Goal: Transaction & Acquisition: Obtain resource

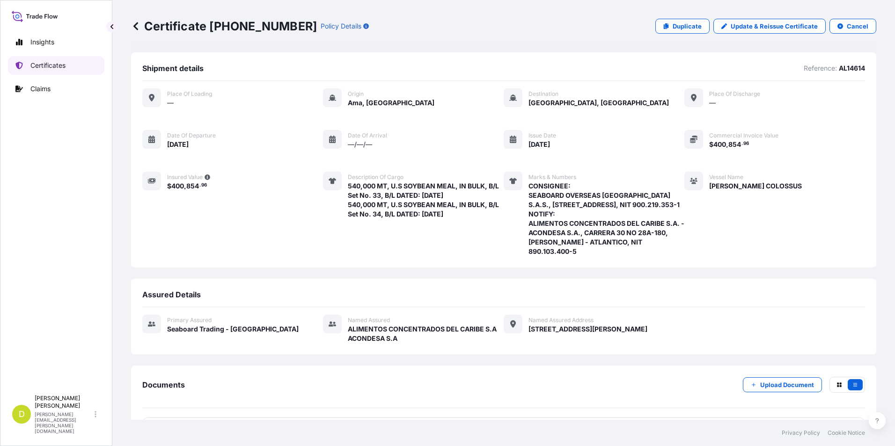
click at [27, 66] on link "Certificates" at bounding box center [56, 65] width 96 height 19
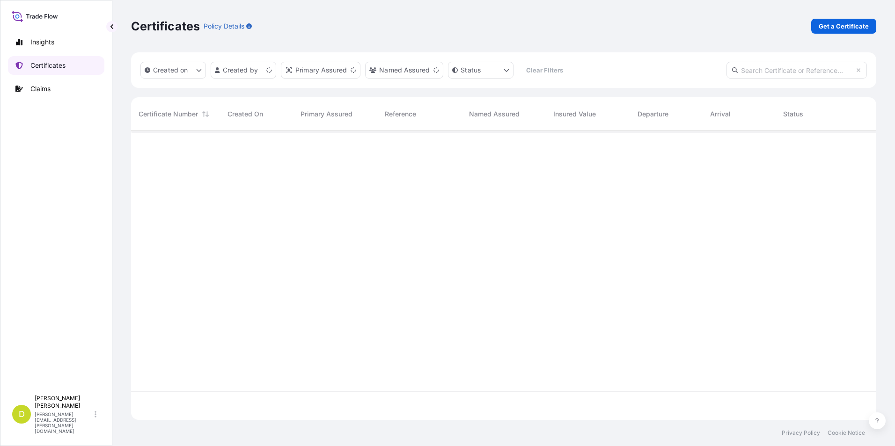
scroll to position [287, 738]
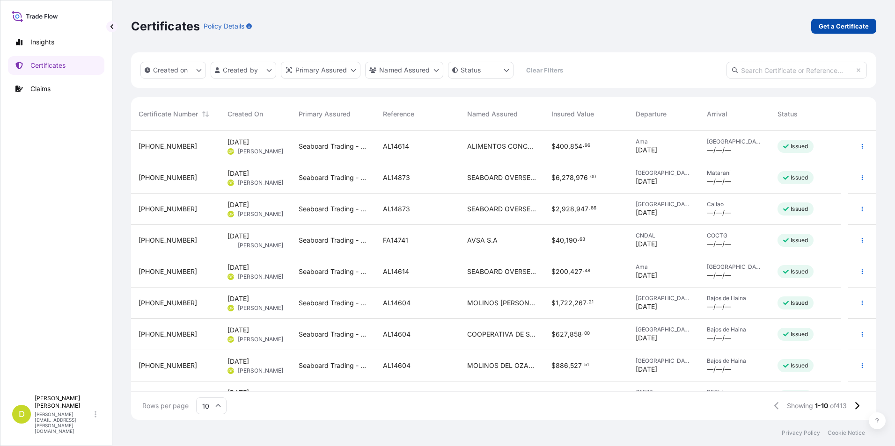
click at [819, 28] on link "Get a Certificate" at bounding box center [843, 26] width 65 height 15
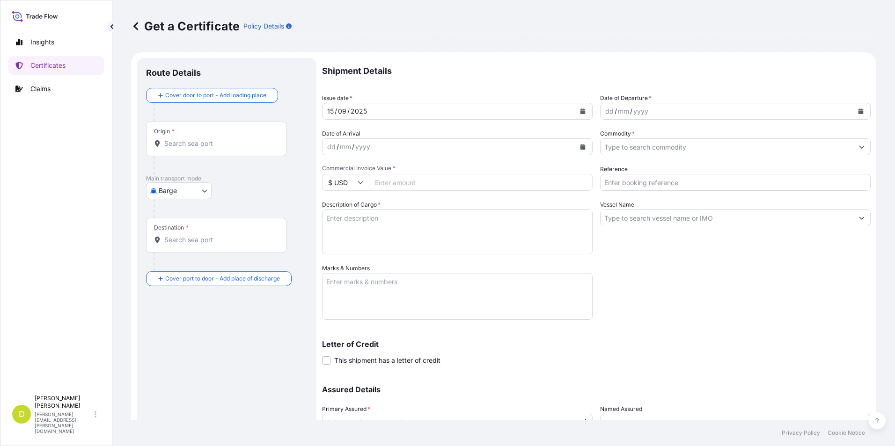
click at [180, 188] on body "Insights Certificates Claims D [PERSON_NAME] [PERSON_NAME][EMAIL_ADDRESS][PERSO…" at bounding box center [447, 223] width 895 height 446
click at [190, 261] on span "Ocean Vessel" at bounding box center [185, 265] width 42 height 9
select select "Ocean Vessel"
drag, startPoint x: 226, startPoint y: 146, endPoint x: 274, endPoint y: 161, distance: 50.5
click at [226, 146] on input "Origin *" at bounding box center [219, 147] width 110 height 9
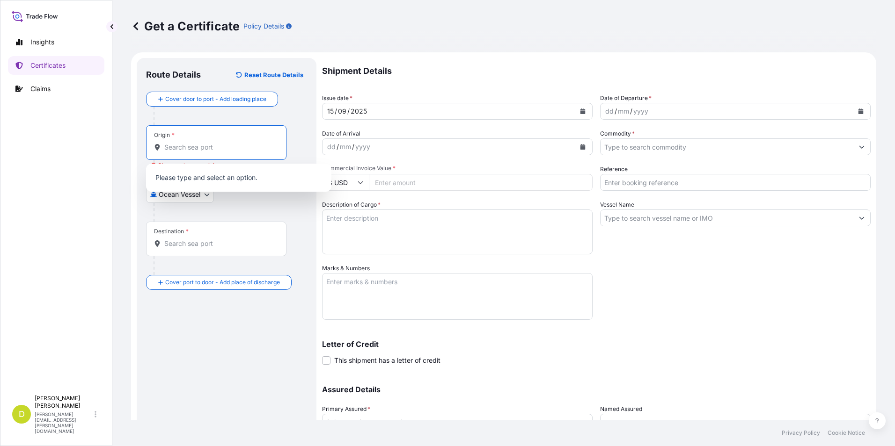
click at [234, 145] on input "Origin * Please select an origin" at bounding box center [219, 147] width 110 height 9
paste input "DESTREHAN, [US_STATE] - [GEOGRAPHIC_DATA]"
click at [231, 182] on span "Any port in this location" at bounding box center [249, 185] width 142 height 9
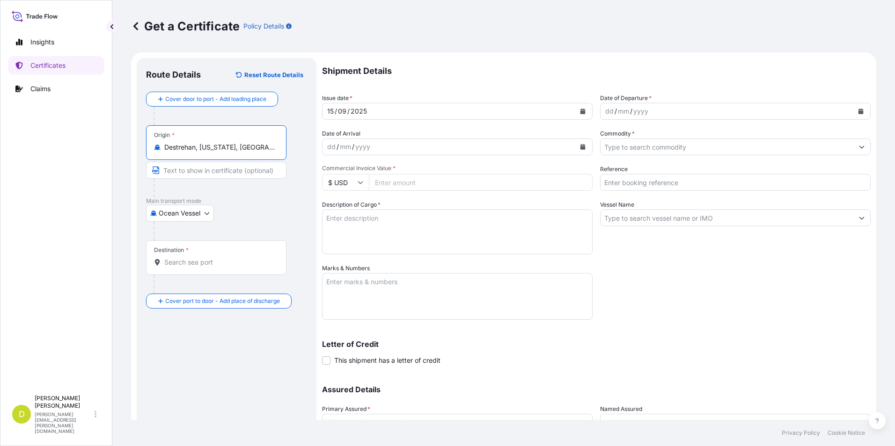
type input "Destrehan, [US_STATE], [GEOGRAPHIC_DATA]"
click at [248, 263] on input "Destination *" at bounding box center [219, 262] width 110 height 9
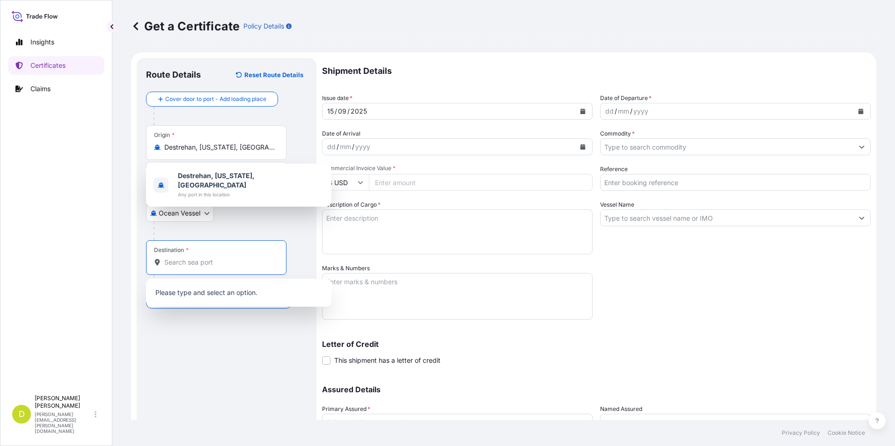
paste input "BUENAVENTURA, [GEOGRAPHIC_DATA]"
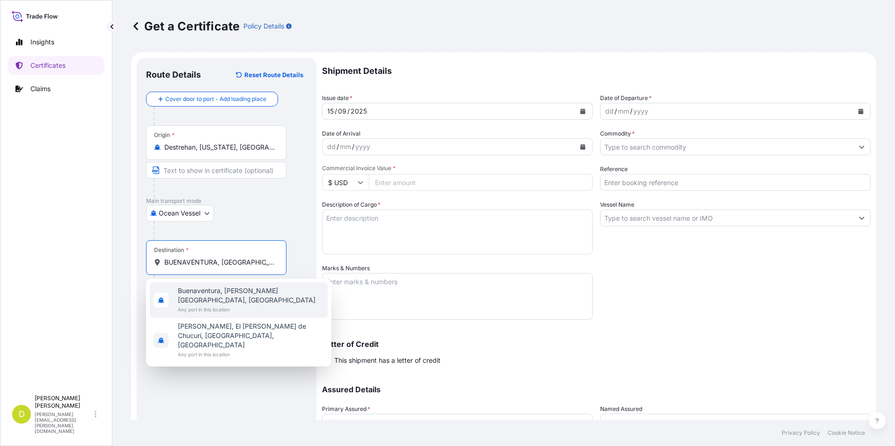
click at [233, 305] on span "Any port in this location" at bounding box center [251, 309] width 146 height 9
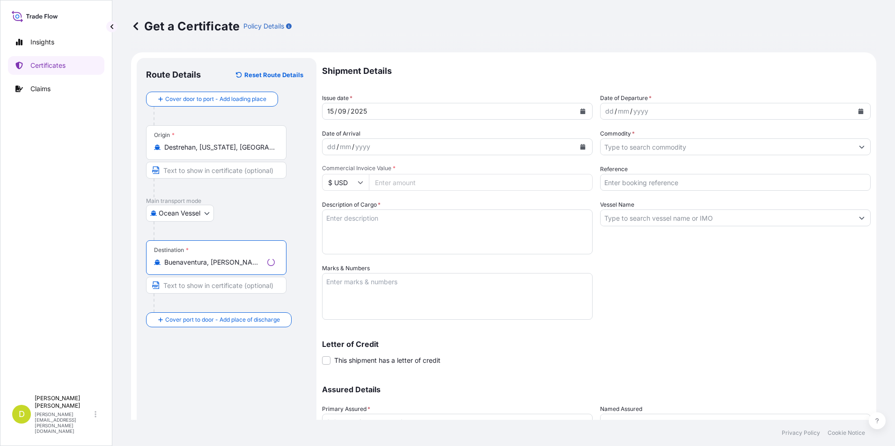
type input "Buenaventura, [PERSON_NAME][GEOGRAPHIC_DATA], [GEOGRAPHIC_DATA]"
click at [604, 113] on div "dd" at bounding box center [609, 111] width 10 height 11
click at [741, 148] on input "Commodity *" at bounding box center [726, 147] width 253 height 17
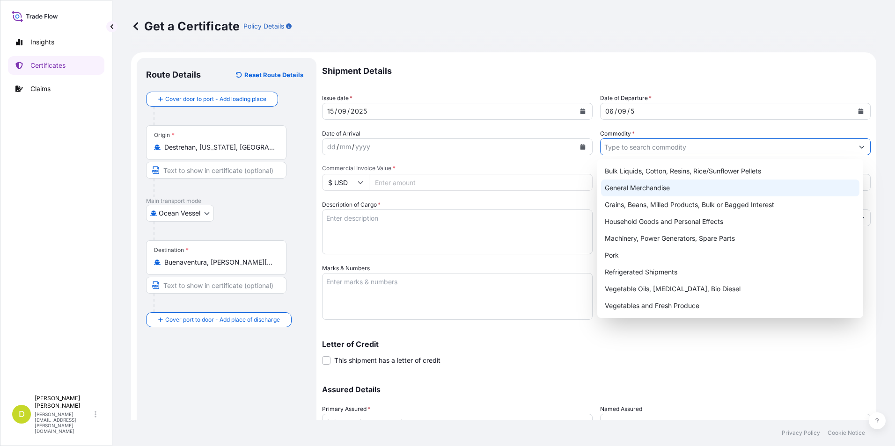
click at [707, 197] on div "Grains, Beans, Milled Products, Bulk or Bagged Interest" at bounding box center [730, 205] width 259 height 17
type input "Grains, Beans, Milled Products, Bulk or Bagged Interest"
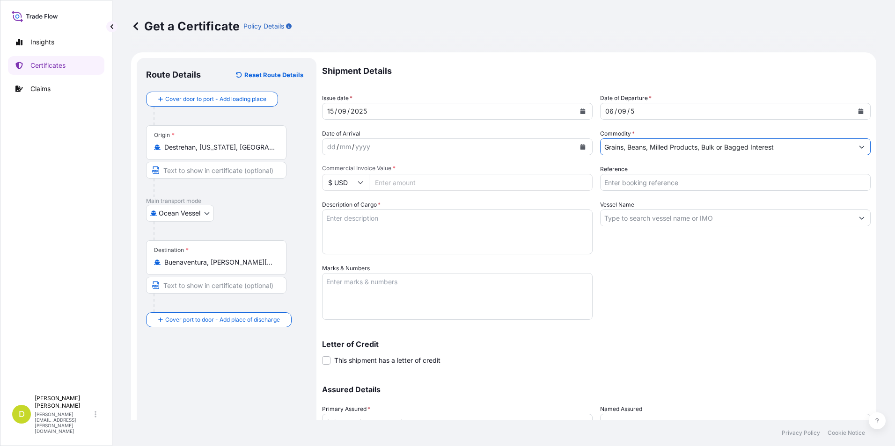
click at [628, 186] on input "Reference" at bounding box center [735, 182] width 270 height 17
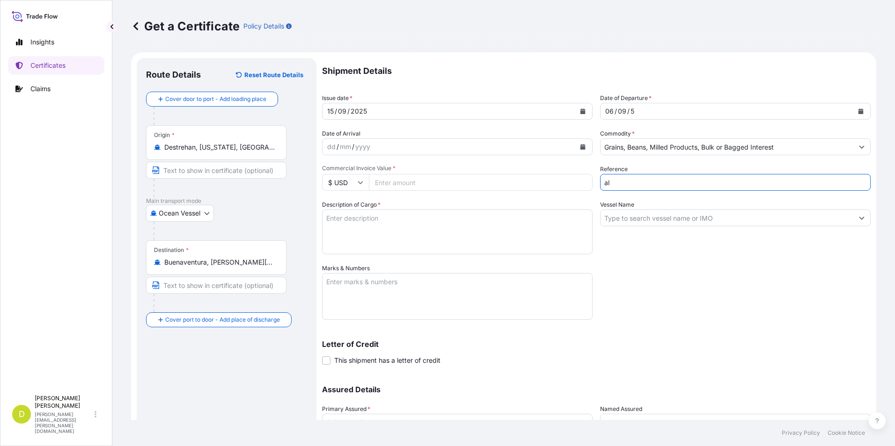
type input "a"
type input "AL14869"
click at [642, 216] on input "Vessel Name" at bounding box center [726, 218] width 253 height 17
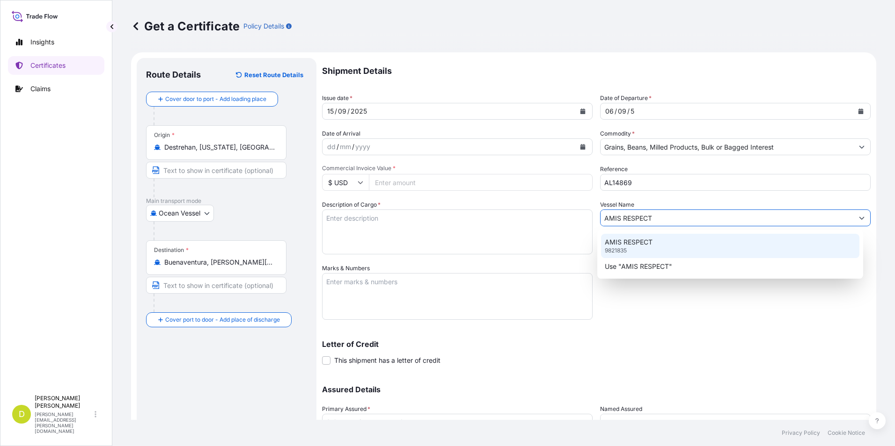
click at [639, 246] on p "AMIS RESPECT" at bounding box center [629, 242] width 48 height 9
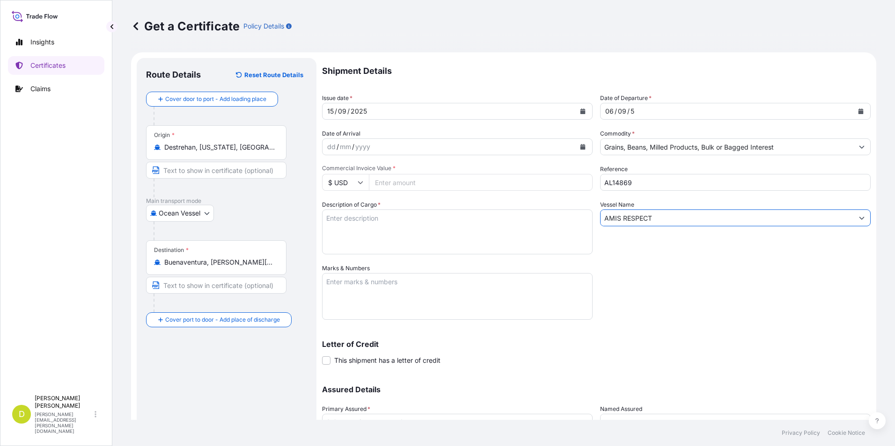
type input "AMIS RESPECT"
click at [467, 185] on input "Commercial Invoice Value *" at bounding box center [481, 182] width 224 height 17
type input "36857"
type input "36857.70"
click at [449, 215] on textarea "Description of Cargo *" at bounding box center [457, 232] width 270 height 45
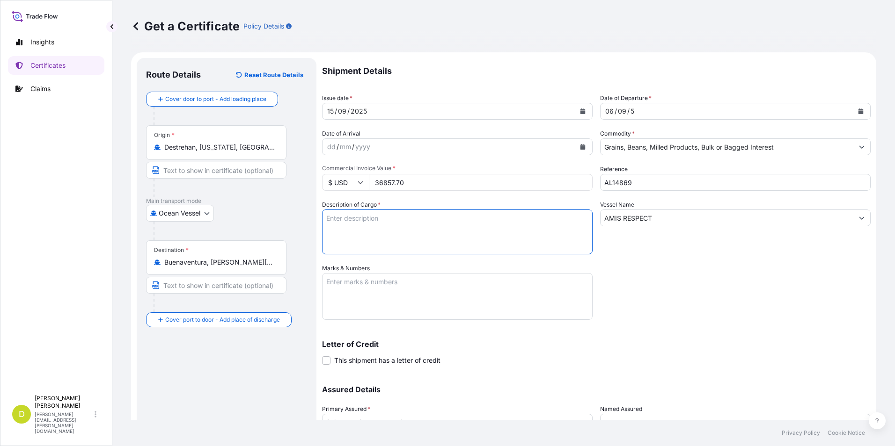
click at [523, 231] on textarea "Description of Cargo *" at bounding box center [457, 232] width 270 height 45
paste textarea "90,000"
click at [517, 225] on textarea "90,000" at bounding box center [457, 232] width 270 height 45
click at [489, 226] on textarea "90,000" at bounding box center [457, 232] width 270 height 45
click at [471, 218] on textarea "90,000" at bounding box center [457, 232] width 270 height 45
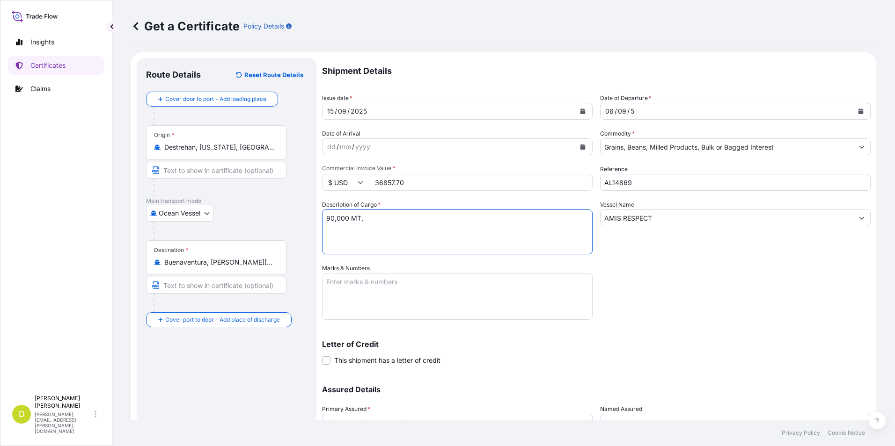
click at [410, 226] on textarea "90,000 MT," at bounding box center [457, 232] width 270 height 45
click at [408, 215] on textarea "90,000 MT," at bounding box center [457, 232] width 270 height 45
paste textarea "U.S SOYBEAN MEAL, IN BULK"
click at [460, 217] on textarea "90,000 MT, U.S SOYBEAN MEAL, IN BULK" at bounding box center [457, 232] width 270 height 45
click at [496, 212] on textarea "90,000 MT, U.S SOYBEAN MEAL, IN BULK, B/L" at bounding box center [457, 232] width 270 height 45
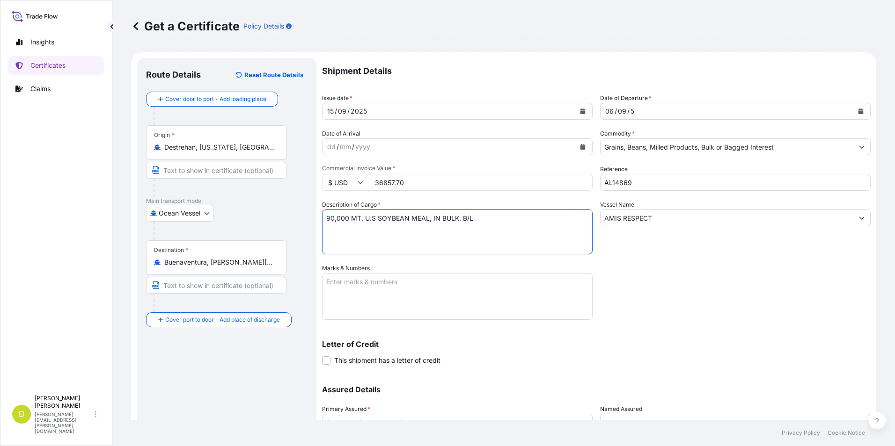
paste textarea "Set no. 20"
click at [524, 219] on textarea "90,000 MT, U.S SOYBEAN MEAL, IN BULK, B/L Set no. 20" at bounding box center [457, 232] width 270 height 45
type textarea "90,000 MT, U.S SOYBEAN MEAL, IN BULK, B/L Set no. 20, B/L DATED: [DATE]"
click at [531, 288] on textarea "Marks & Numbers" at bounding box center [457, 296] width 270 height 47
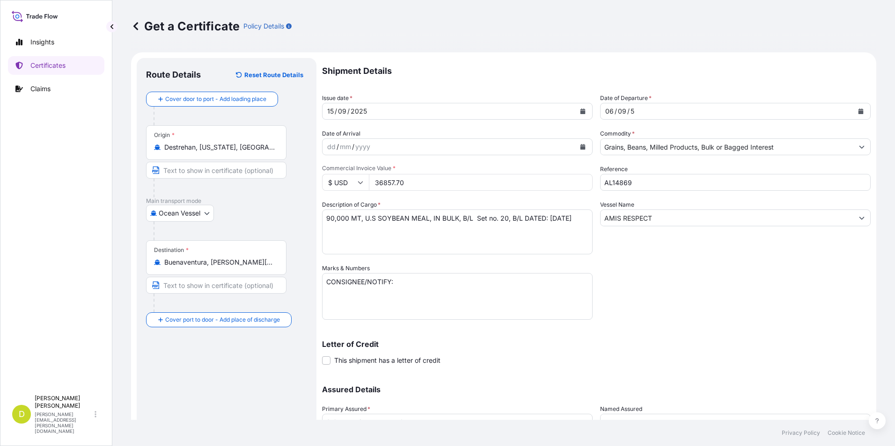
drag, startPoint x: 415, startPoint y: 305, endPoint x: 403, endPoint y: 304, distance: 11.3
click at [415, 305] on textarea "CONSIGNEE/NOTIFY:" at bounding box center [457, 296] width 270 height 47
paste textarea "SEABOARD OVERSEAS [GEOGRAPHIC_DATA] S.A.S., [STREET_ADDRESS], NIT 900.219.353-1"
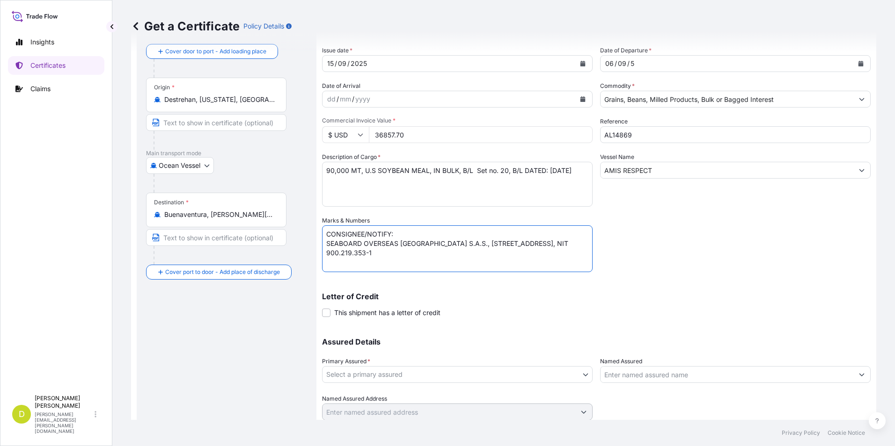
scroll to position [80, 0]
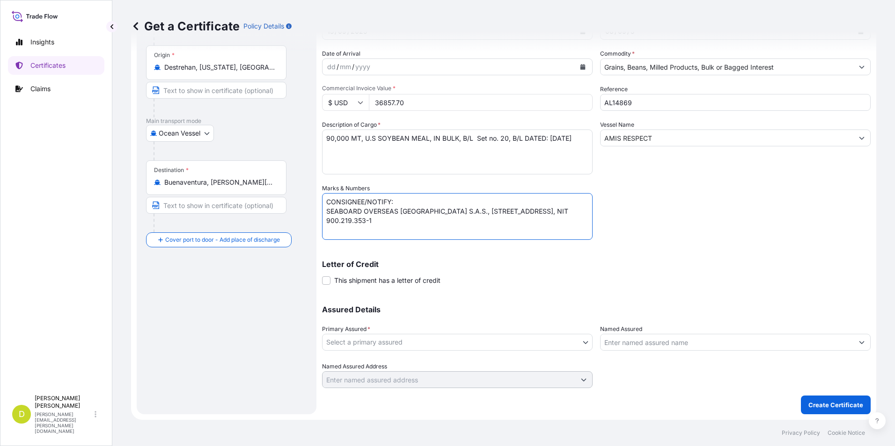
type textarea "CONSIGNEE/NOTIFY: SEABOARD OVERSEAS [GEOGRAPHIC_DATA] S.A.S., [STREET_ADDRESS],…"
click at [574, 347] on body "Insights Certificates Claims D [PERSON_NAME] [PERSON_NAME][EMAIL_ADDRESS][PERSO…" at bounding box center [447, 223] width 895 height 446
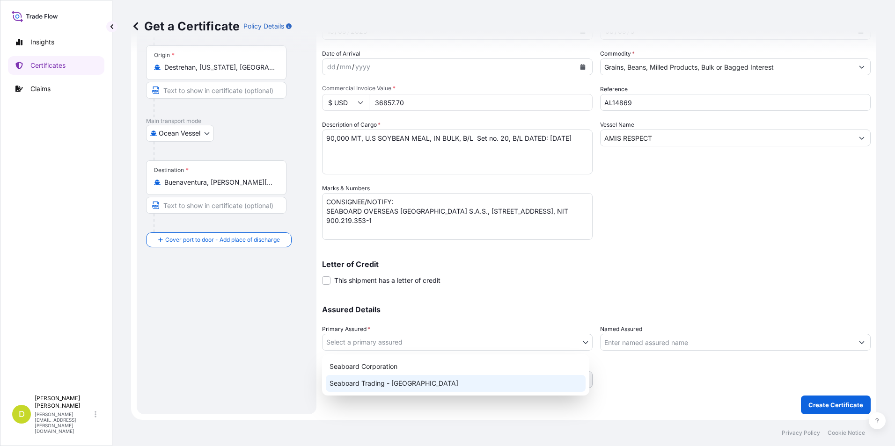
click at [496, 377] on div "Seaboard Trading - [GEOGRAPHIC_DATA]" at bounding box center [456, 383] width 260 height 17
select select "31639"
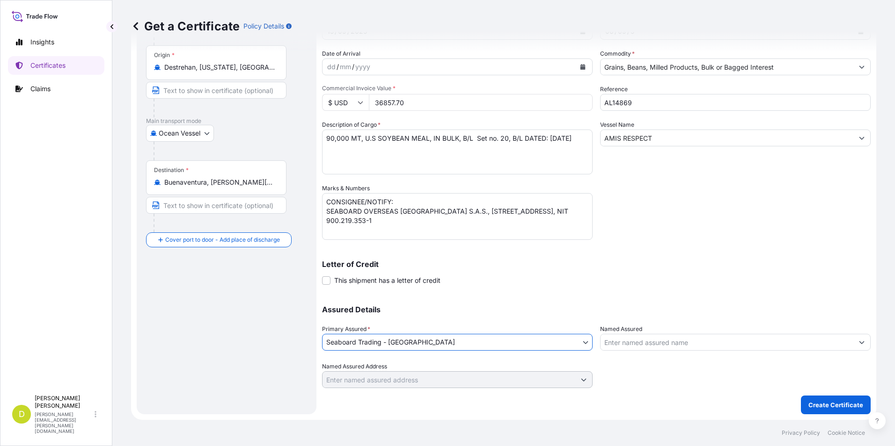
click at [628, 348] on input "Named Assured" at bounding box center [726, 342] width 253 height 17
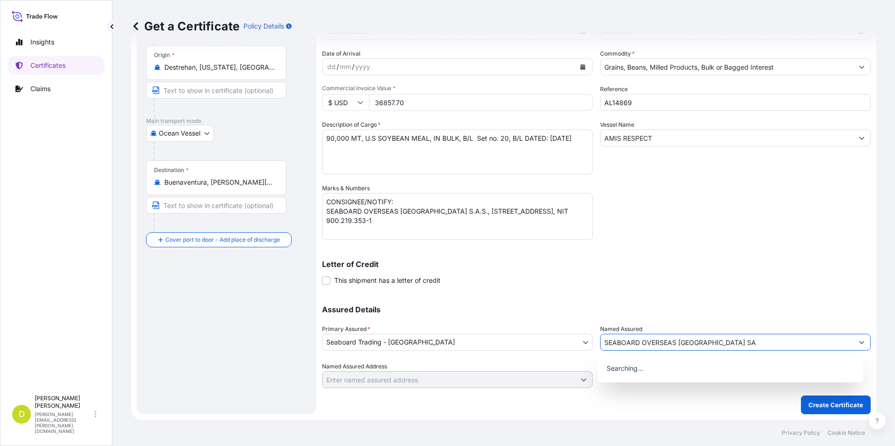
type input "SEABOARD OVERSEAS [GEOGRAPHIC_DATA] SAS"
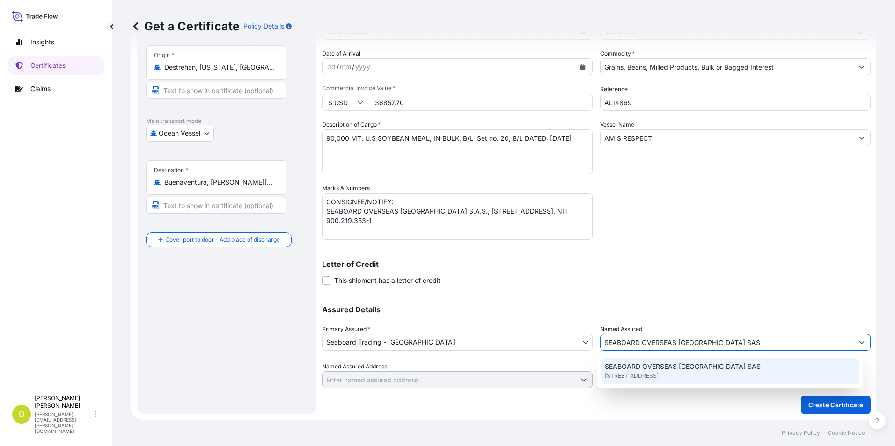
click at [694, 370] on span "SEABOARD OVERSEAS [GEOGRAPHIC_DATA] SAS" at bounding box center [683, 366] width 156 height 9
type input "CARRERA 11 NO 77A-49 OF.902"
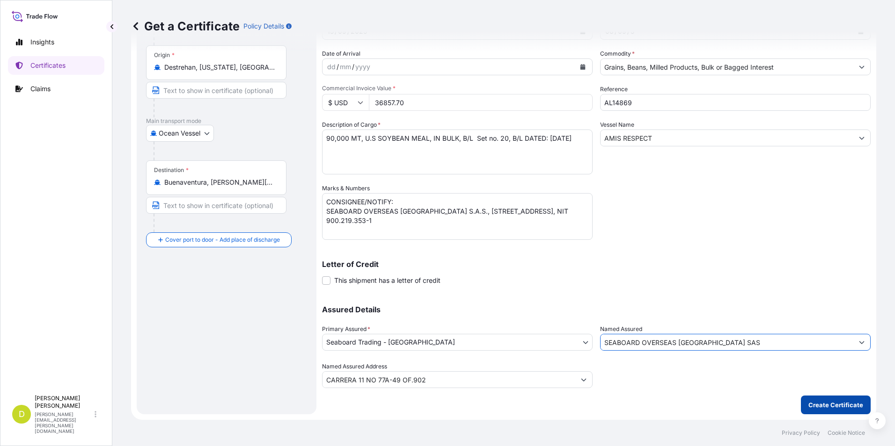
type input "SEABOARD OVERSEAS [GEOGRAPHIC_DATA] SAS"
click at [842, 405] on p "Create Certificate" at bounding box center [835, 405] width 55 height 9
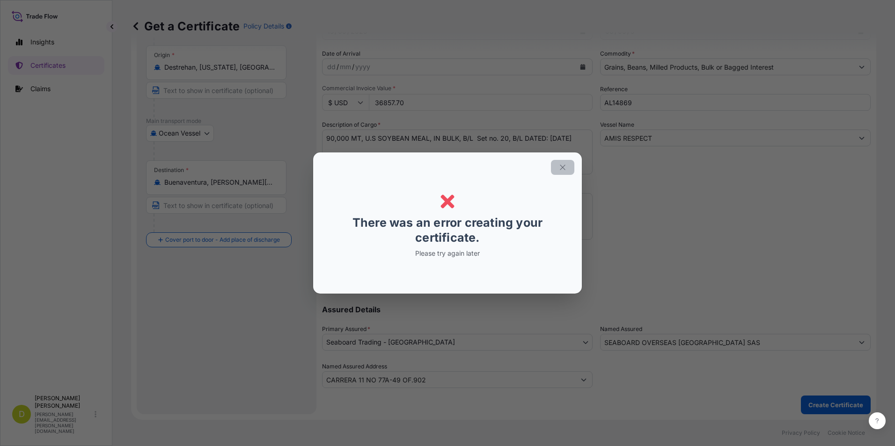
click at [562, 169] on icon "button" at bounding box center [562, 167] width 8 height 8
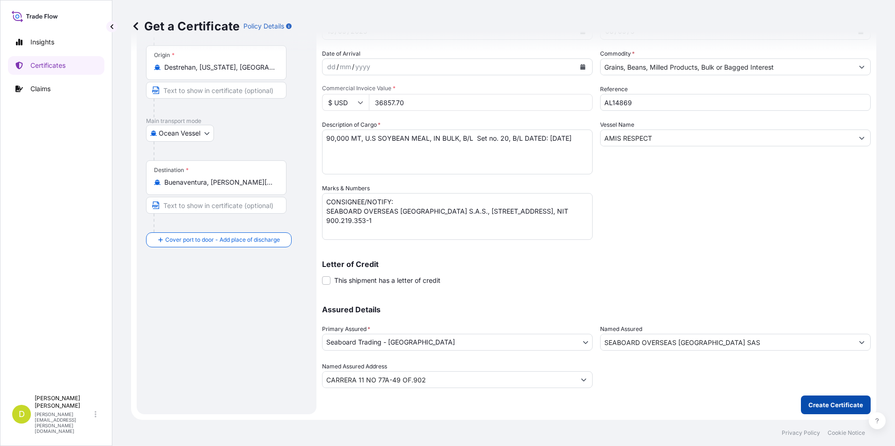
click at [808, 401] on p "Create Certificate" at bounding box center [835, 405] width 55 height 9
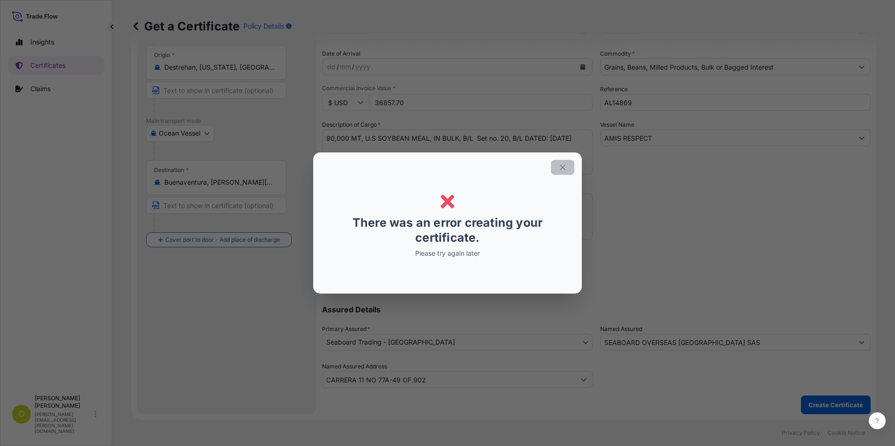
click at [565, 165] on icon "button" at bounding box center [562, 167] width 8 height 8
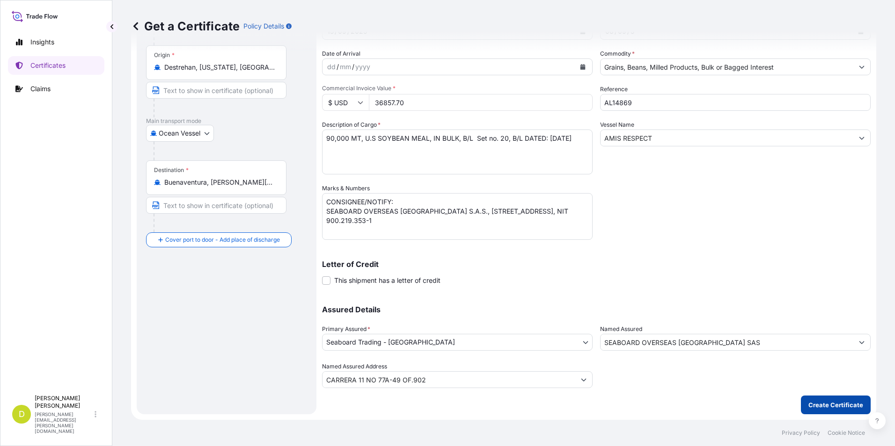
click at [801, 403] on button "Create Certificate" at bounding box center [836, 405] width 70 height 19
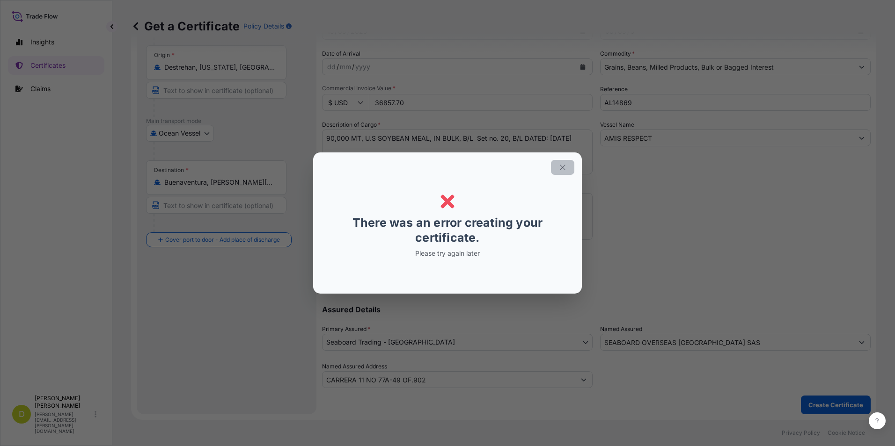
click at [564, 169] on icon "button" at bounding box center [562, 167] width 5 height 5
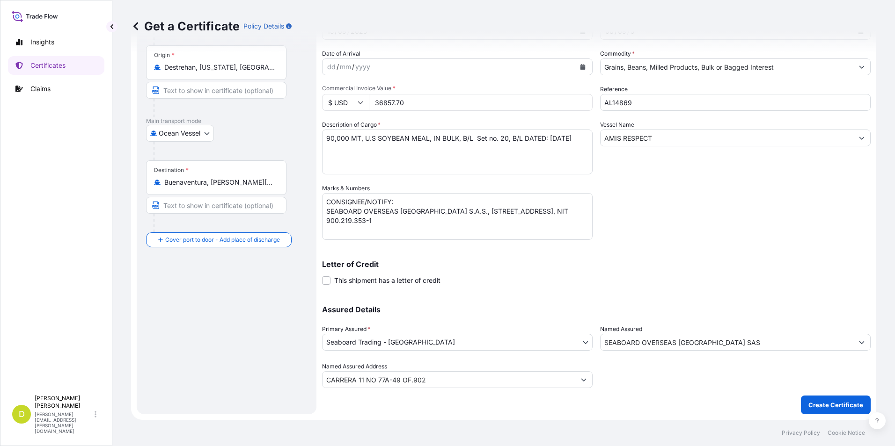
click at [827, 407] on p "Create Certificate" at bounding box center [835, 405] width 55 height 9
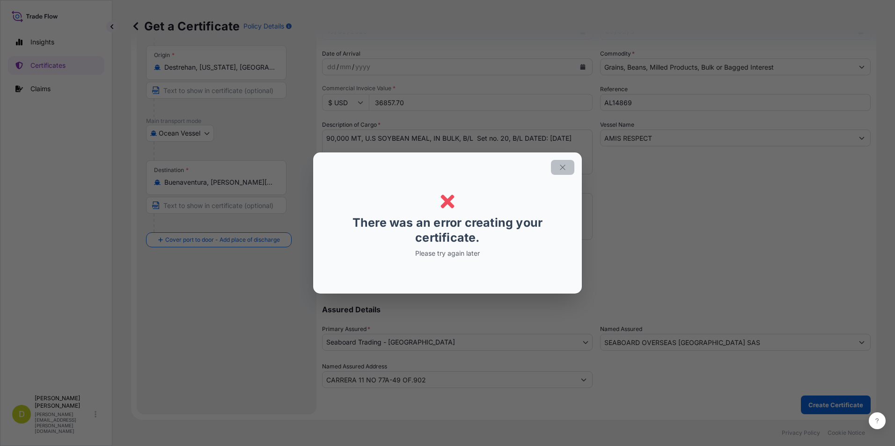
click at [564, 169] on icon "button" at bounding box center [562, 167] width 5 height 5
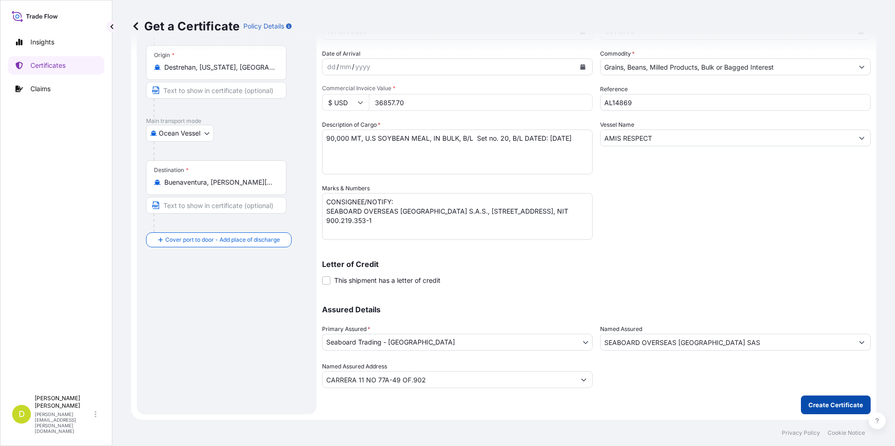
click at [844, 407] on p "Create Certificate" at bounding box center [835, 405] width 55 height 9
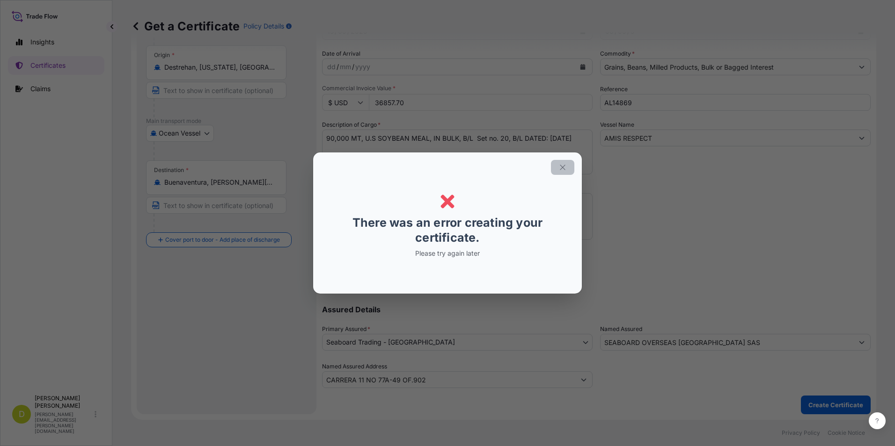
click at [563, 168] on icon "button" at bounding box center [562, 167] width 8 height 8
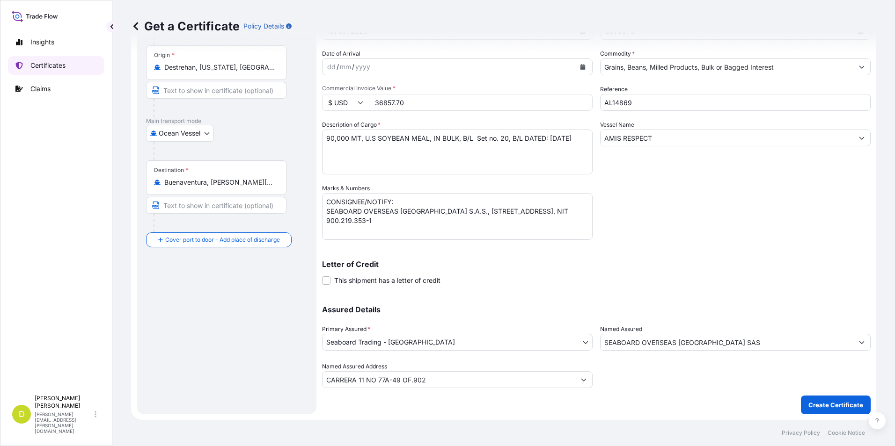
click at [85, 73] on link "Certificates" at bounding box center [56, 65] width 96 height 19
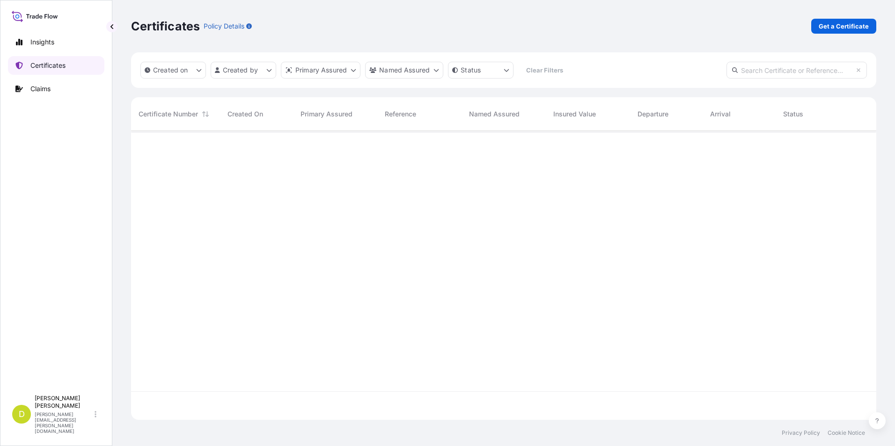
scroll to position [287, 738]
click at [849, 31] on link "Get a Certificate" at bounding box center [843, 26] width 65 height 15
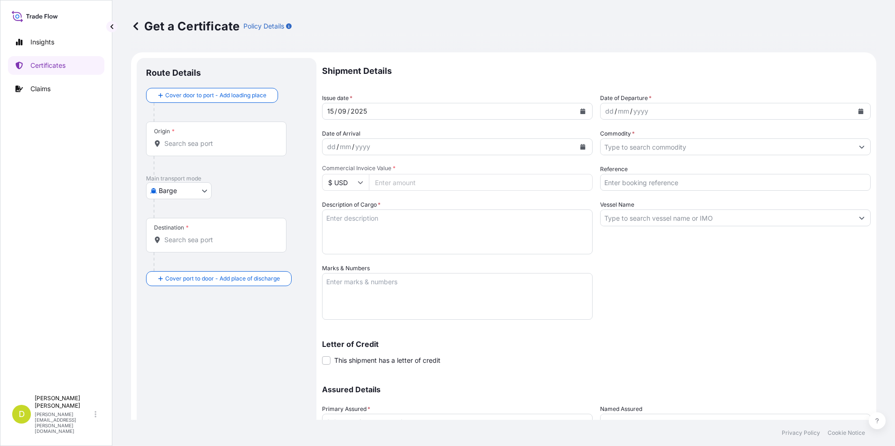
click at [201, 191] on body "Insights Certificates Claims D [PERSON_NAME] [PERSON_NAME][EMAIL_ADDRESS][PERSO…" at bounding box center [447, 223] width 895 height 446
click at [198, 256] on div "Road" at bounding box center [179, 249] width 59 height 17
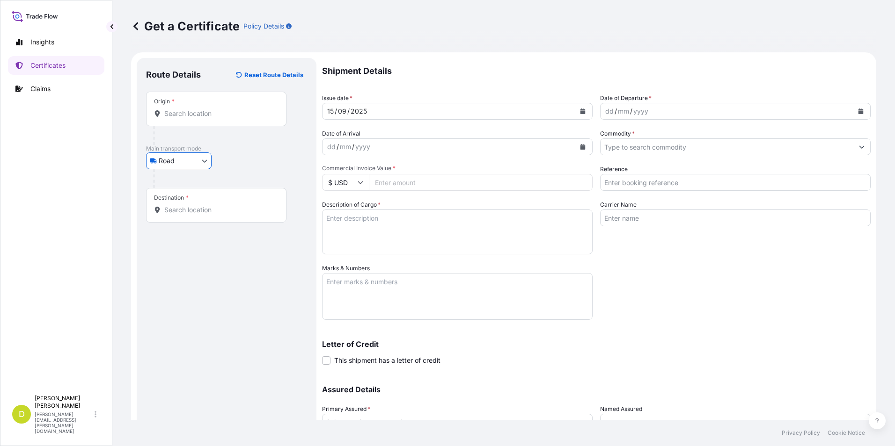
click at [191, 173] on div at bounding box center [229, 178] width 153 height 19
click at [192, 164] on body "Insights Certificates Claims D [PERSON_NAME] [PERSON_NAME][EMAIL_ADDRESS][PERSO…" at bounding box center [447, 223] width 895 height 446
click at [188, 244] on div "Ocean Vessel" at bounding box center [179, 235] width 59 height 17
select select "Ocean Vessel"
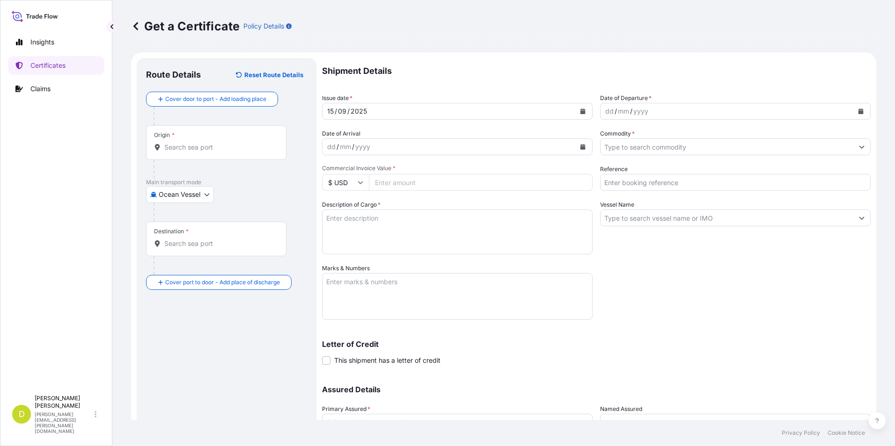
click at [202, 139] on div "Origin *" at bounding box center [216, 142] width 140 height 35
click at [202, 143] on input "Origin *" at bounding box center [219, 147] width 110 height 9
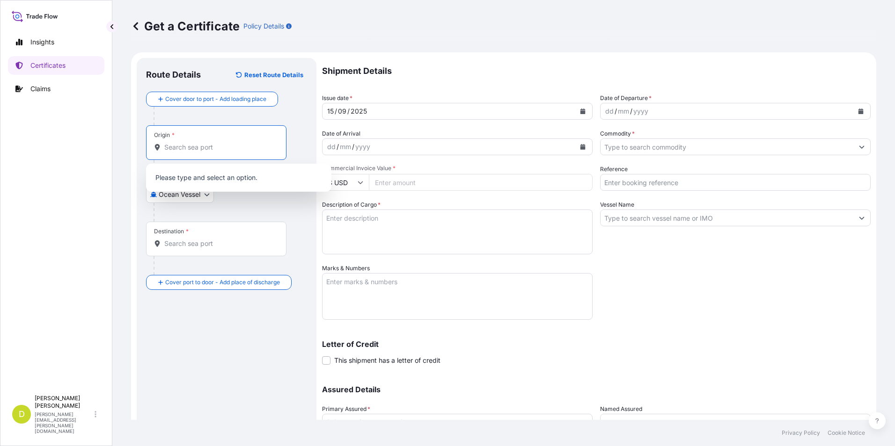
paste input "DESTREHAN, [US_STATE] - [GEOGRAPHIC_DATA]"
click at [251, 181] on span "Any port in this location" at bounding box center [249, 185] width 142 height 9
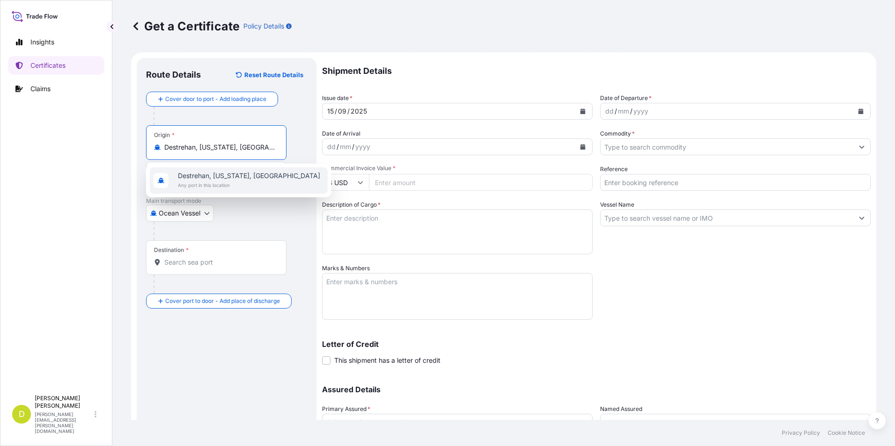
type input "Destrehan, [US_STATE], [GEOGRAPHIC_DATA]"
click at [223, 174] on input "Text to appear on certificate" at bounding box center [216, 170] width 140 height 17
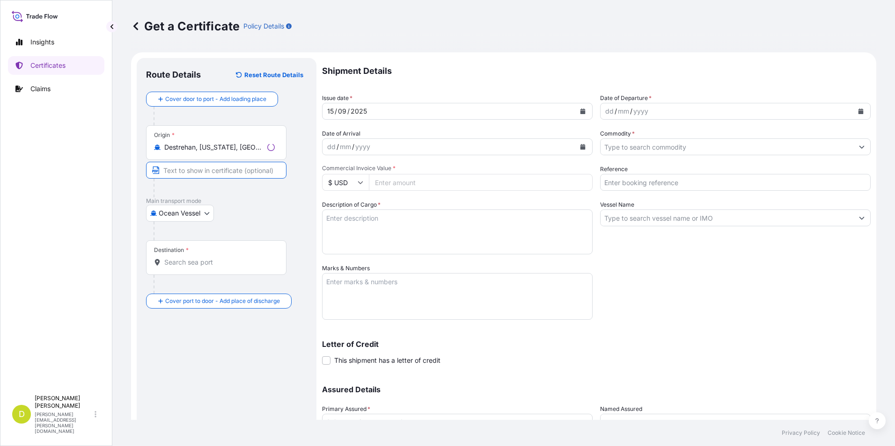
paste input "DESTREHAN, [US_STATE] - [GEOGRAPHIC_DATA]"
type input "DESTREHAN, [US_STATE] - [GEOGRAPHIC_DATA]"
drag, startPoint x: 263, startPoint y: 271, endPoint x: 252, endPoint y: 270, distance: 10.8
click at [263, 271] on div "Destination *" at bounding box center [216, 258] width 140 height 35
click at [263, 267] on input "Destination *" at bounding box center [219, 262] width 110 height 9
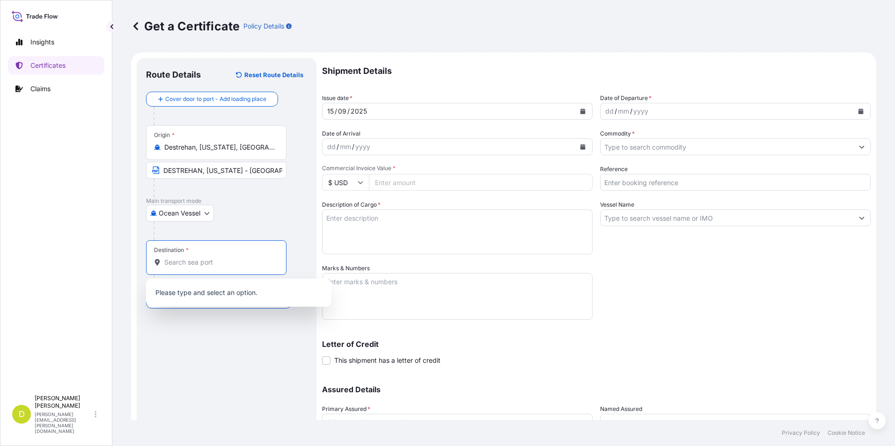
paste input "BUENAVENTURA, [GEOGRAPHIC_DATA]"
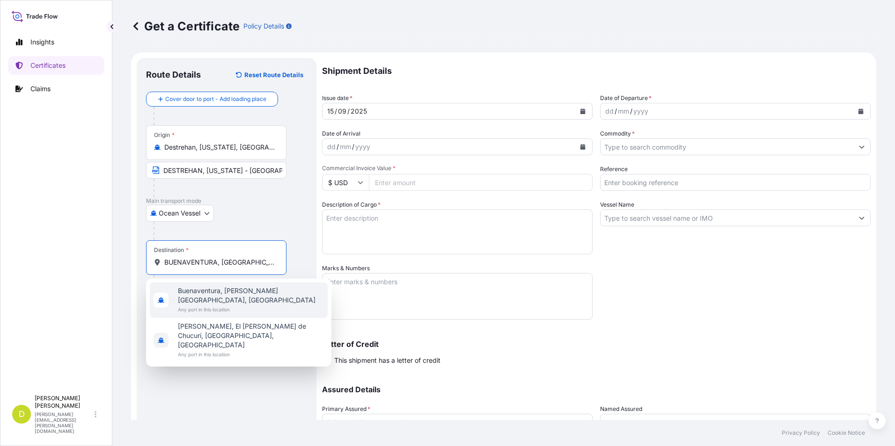
click at [229, 292] on span "Buenaventura, [PERSON_NAME][GEOGRAPHIC_DATA], [GEOGRAPHIC_DATA]" at bounding box center [251, 295] width 146 height 19
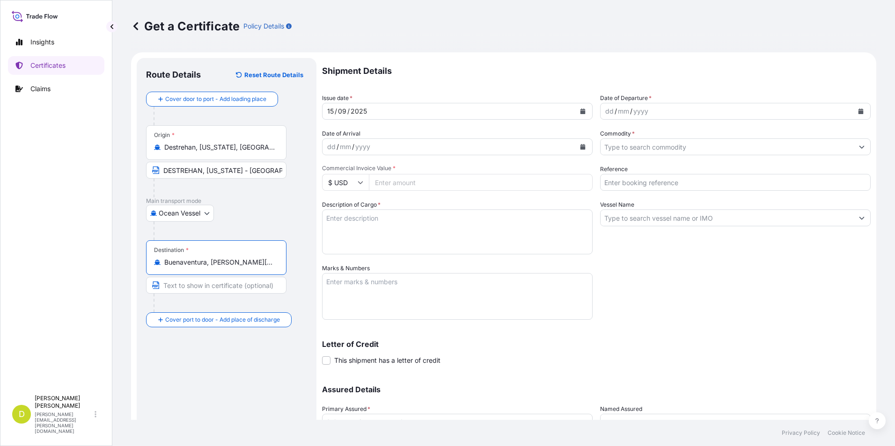
type input "Buenaventura, [PERSON_NAME][GEOGRAPHIC_DATA], [GEOGRAPHIC_DATA]"
click at [221, 284] on input "Text to appear on certificate" at bounding box center [216, 285] width 140 height 17
paste input "BUENAVENTURA, [GEOGRAPHIC_DATA]"
type input "BUENAVENTURA, [GEOGRAPHIC_DATA]"
click at [607, 115] on div "dd" at bounding box center [609, 111] width 10 height 11
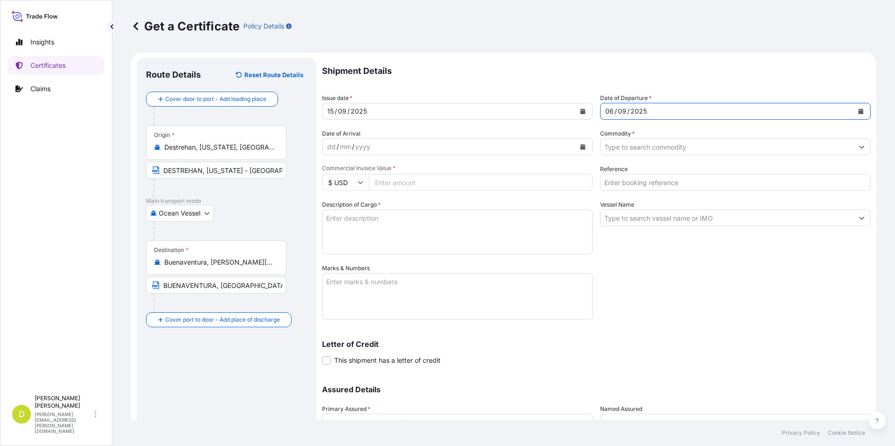
click at [616, 149] on input "Commodity *" at bounding box center [726, 147] width 253 height 17
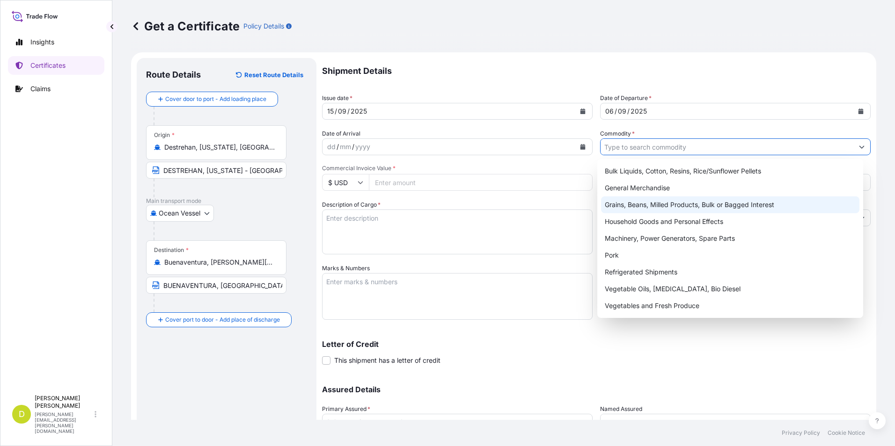
click at [636, 199] on div "Grains, Beans, Milled Products, Bulk or Bagged Interest" at bounding box center [730, 205] width 259 height 17
type input "Grains, Beans, Milled Products, Bulk or Bagged Interest"
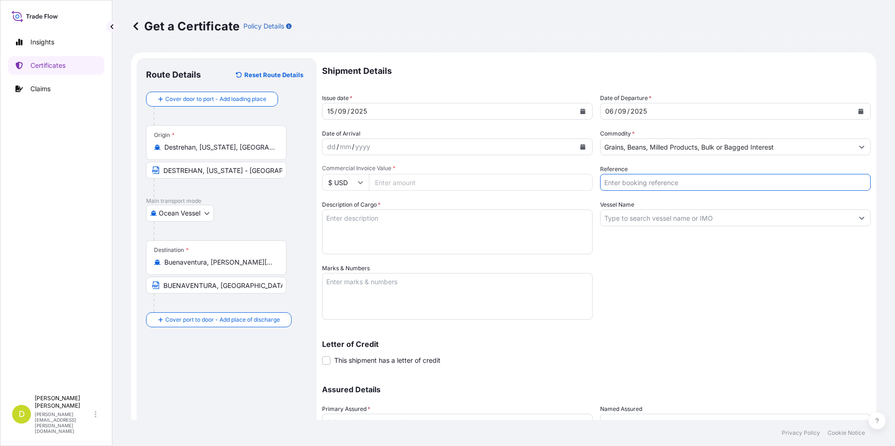
click at [644, 185] on input "Reference" at bounding box center [735, 182] width 270 height 17
type input "AL14869"
click at [664, 217] on input "Vessel Name" at bounding box center [726, 218] width 253 height 17
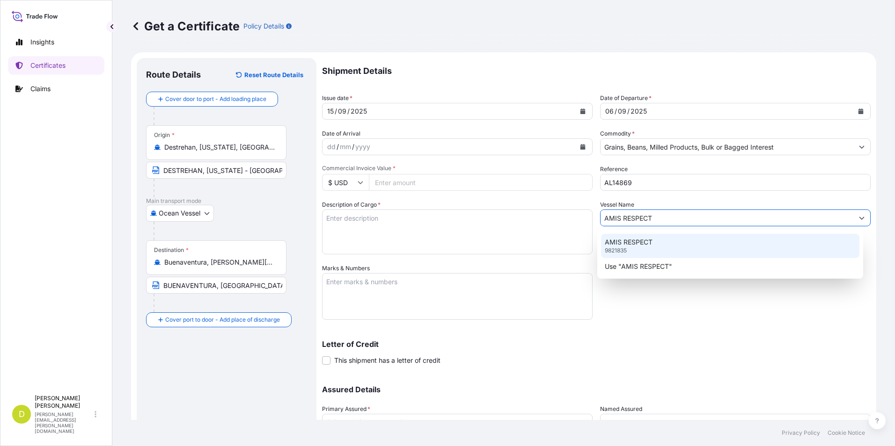
click at [648, 255] on div "AMIS RESPECT 9821835" at bounding box center [730, 246] width 259 height 24
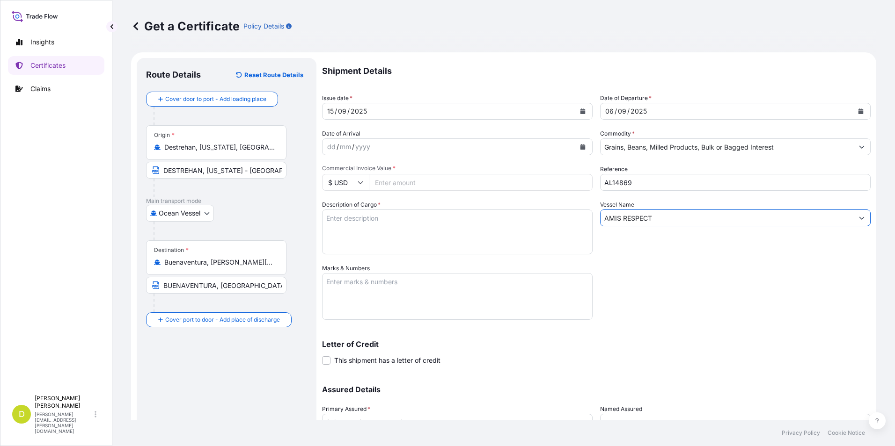
type input "AMIS RESPECT"
click at [405, 233] on textarea "Description of Cargo *" at bounding box center [457, 232] width 270 height 45
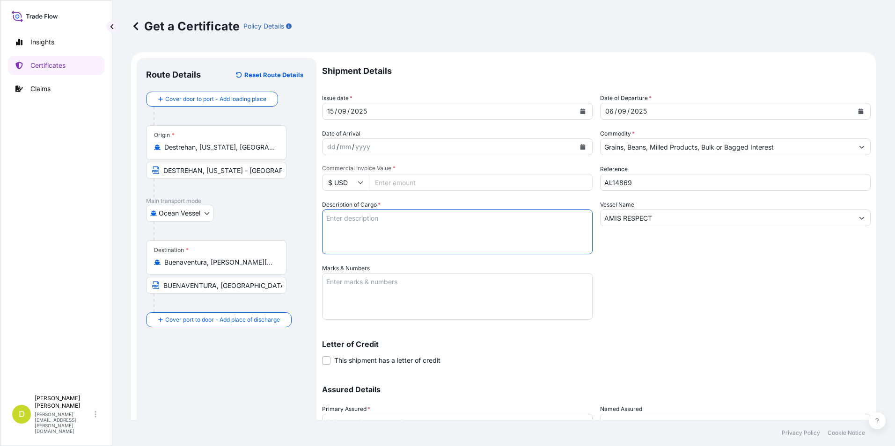
click at [477, 182] on input "Commercial Invoice Value *" at bounding box center [481, 182] width 224 height 17
type input "36857"
type input "36857.70"
click at [470, 226] on textarea "Description of Cargo *" at bounding box center [457, 232] width 270 height 45
click at [460, 231] on textarea "Description of Cargo *" at bounding box center [457, 232] width 270 height 45
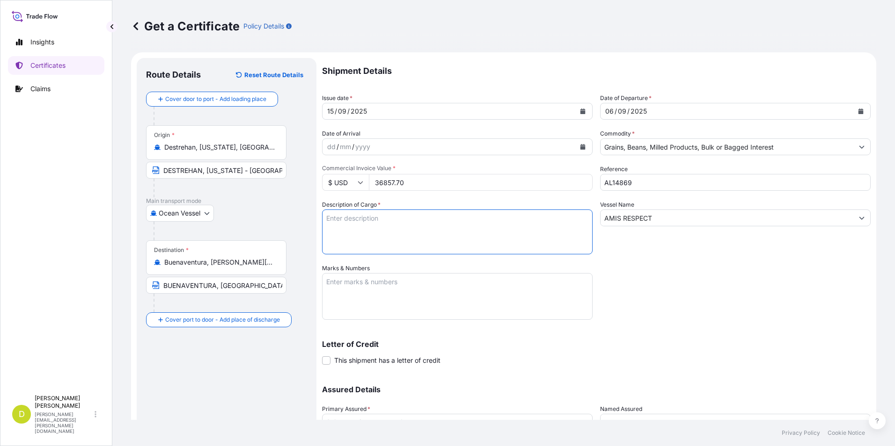
paste textarea "90,000"
click at [455, 226] on textarea "90,000" at bounding box center [457, 232] width 270 height 45
click at [464, 221] on textarea "90,000" at bounding box center [457, 232] width 270 height 45
click at [424, 226] on textarea "90,000 MT," at bounding box center [457, 232] width 270 height 45
paste textarea "U.S SOYBEAN MEAL, IN BULK"
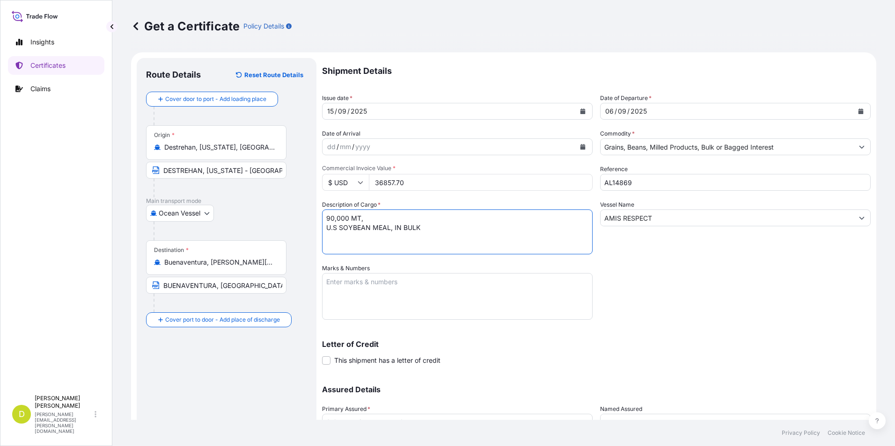
click at [323, 231] on textarea "90,000 MT, U.S SOYBEAN MEAL, IN BULK" at bounding box center [457, 232] width 270 height 45
click at [480, 227] on textarea "90,000 MT, U.S SOYBEAN MEAL, IN BULK" at bounding box center [457, 232] width 270 height 45
click at [477, 219] on textarea "90,000 MT, U.S SOYBEAN MEAL, IN BULK" at bounding box center [457, 232] width 270 height 45
drag, startPoint x: 544, startPoint y: 225, endPoint x: 536, endPoint y: 219, distance: 10.0
click at [544, 225] on textarea "90,000 MT, U.S SOYBEAN MEAL, IN BULK, B/L" at bounding box center [457, 232] width 270 height 45
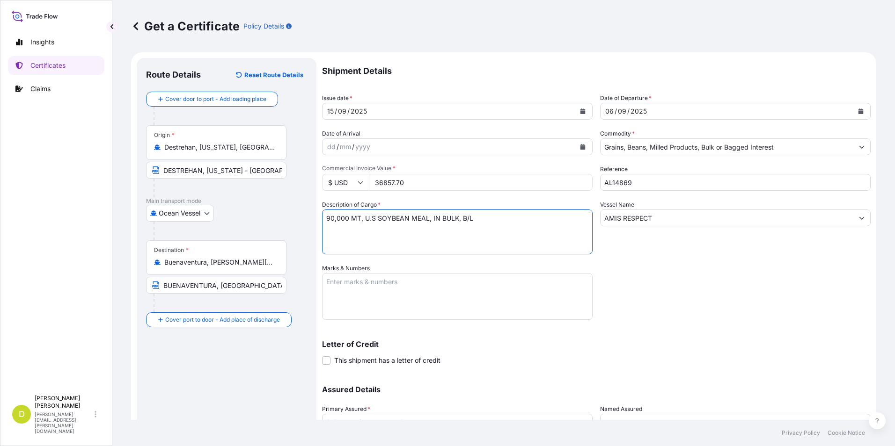
click at [525, 215] on textarea "90,000 MT, U.S SOYBEAN MEAL, IN BULK, B/L" at bounding box center [457, 232] width 270 height 45
paste textarea "Set no. 20"
click at [521, 217] on textarea "90,000 MT, U.S SOYBEAN MEAL, IN BULK, B/L Set no. 20" at bounding box center [457, 232] width 270 height 45
click at [511, 222] on textarea "90,000 MT, U.S SOYBEAN MEAL, IN BULK, B/L Set no. 20" at bounding box center [457, 232] width 270 height 45
type textarea "90,000 MT, U.S SOYBEAN MEAL, IN BULK, B/L Set no. 20, B/L DATED: [DATE]"
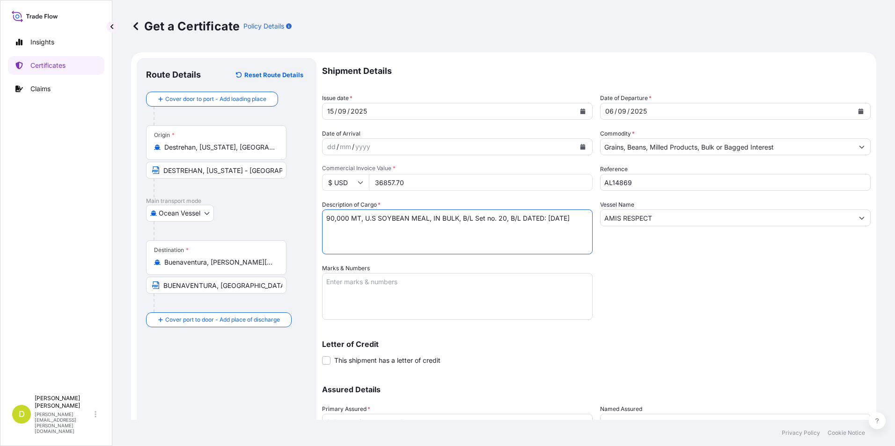
click at [532, 279] on textarea "Marks & Numbers" at bounding box center [457, 296] width 270 height 47
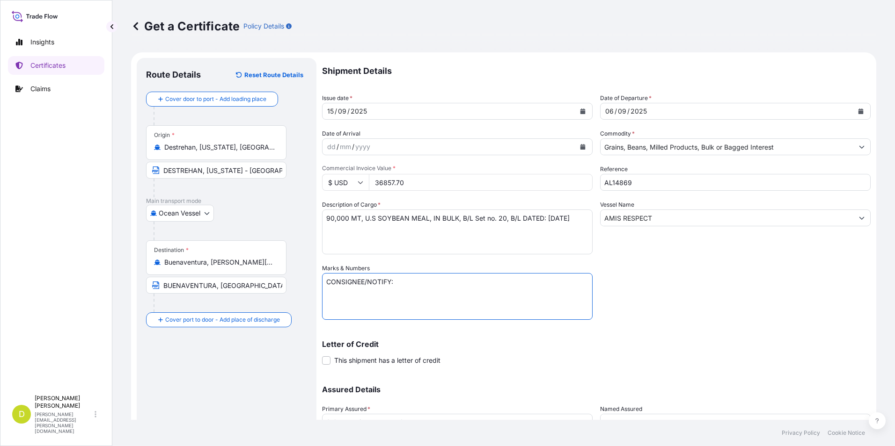
click at [453, 299] on textarea "CONSIGNEE/NOTIFY:" at bounding box center [457, 296] width 270 height 47
paste textarea "SEABOARD OVERSEAS [GEOGRAPHIC_DATA] S.A.S., [STREET_ADDRESS], NIT 900.219.353-1"
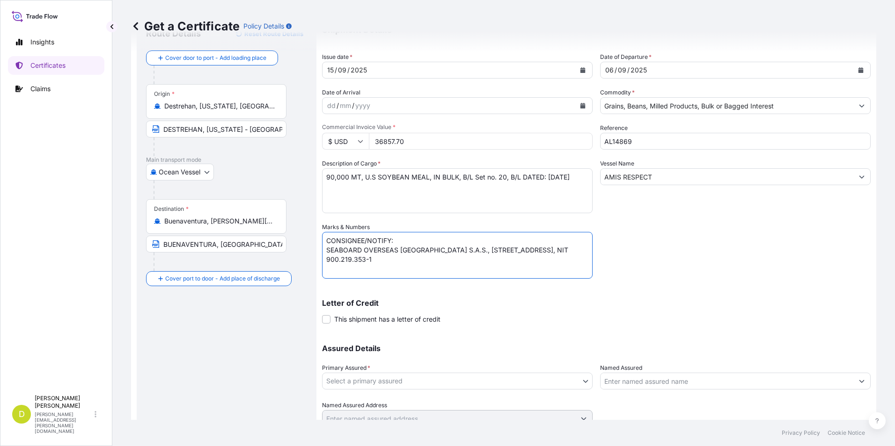
scroll to position [80, 0]
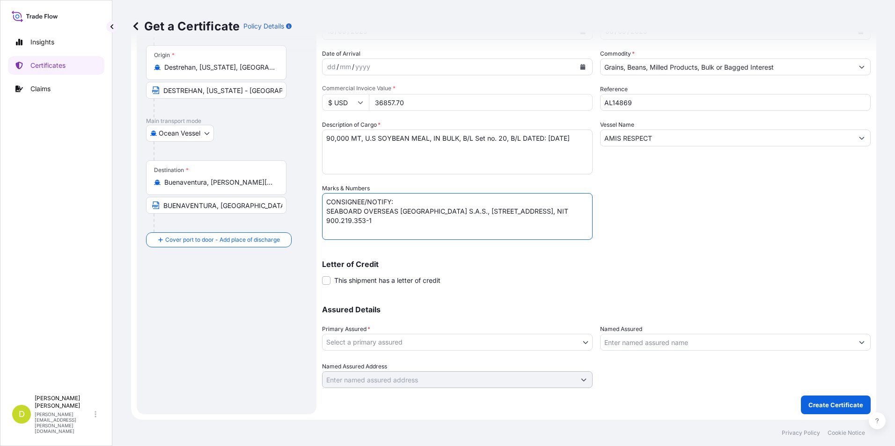
type textarea "CONSIGNEE/NOTIFY: SEABOARD OVERSEAS [GEOGRAPHIC_DATA] S.A.S., [STREET_ADDRESS],…"
click at [539, 357] on div "Assured Details Primary Assured * Select a primary assured Seaboard Corporation…" at bounding box center [596, 342] width 548 height 94
click at [536, 350] on body "Insights Certificates Claims D [PERSON_NAME] [PERSON_NAME][EMAIL_ADDRESS][PERSO…" at bounding box center [447, 223] width 895 height 446
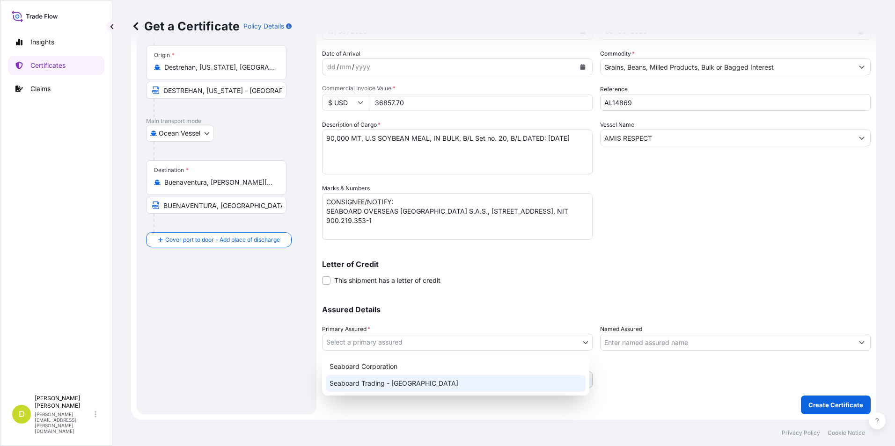
click at [527, 379] on div "Seaboard Trading - [GEOGRAPHIC_DATA]" at bounding box center [456, 383] width 260 height 17
select select "31639"
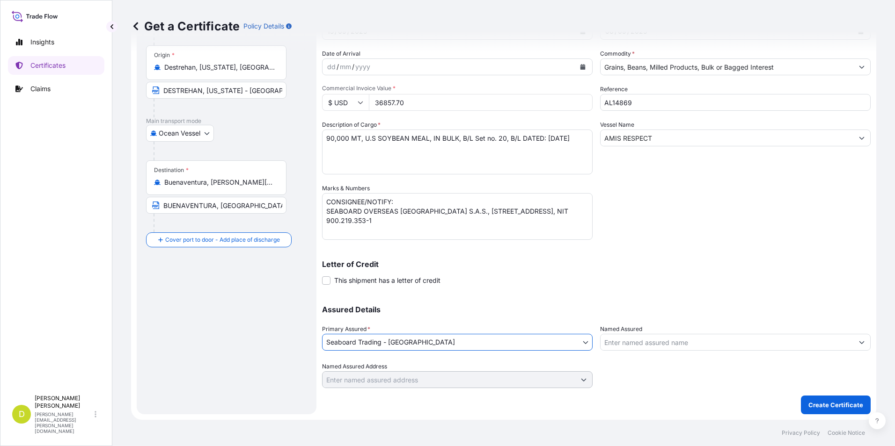
click at [628, 341] on input "Named Assured" at bounding box center [726, 342] width 253 height 17
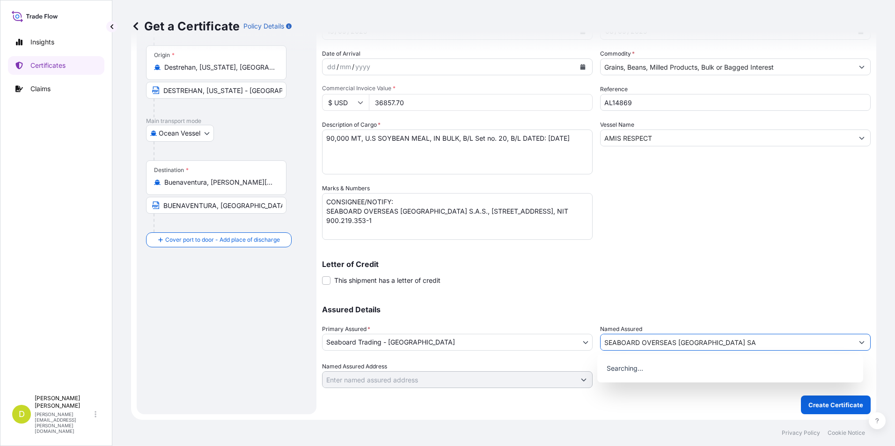
type input "SEABOARD OVERSEAS [GEOGRAPHIC_DATA] SAS"
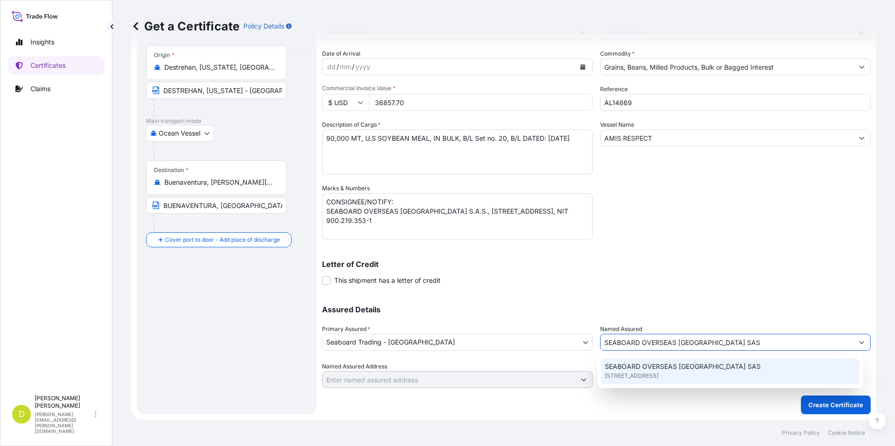
click at [645, 370] on span "SEABOARD OVERSEAS [GEOGRAPHIC_DATA] SAS" at bounding box center [683, 366] width 156 height 9
type input "CARRERA 11 NO 77A-49 OF.902"
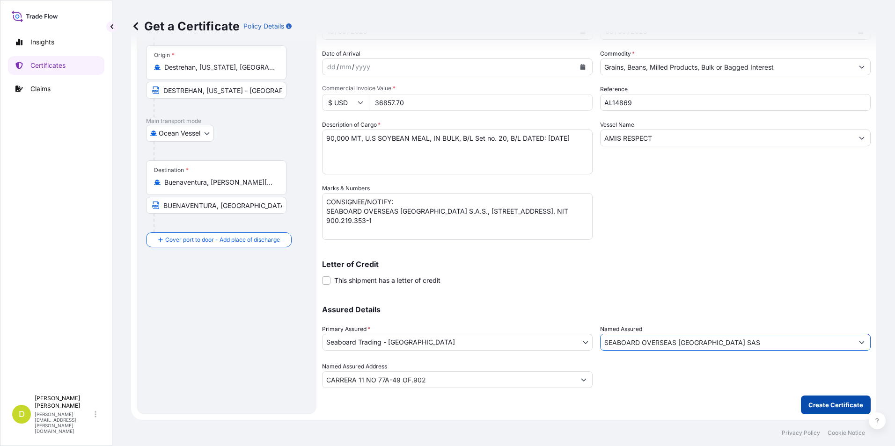
type input "SEABOARD OVERSEAS [GEOGRAPHIC_DATA] SAS"
click at [837, 403] on p "Create Certificate" at bounding box center [835, 405] width 55 height 9
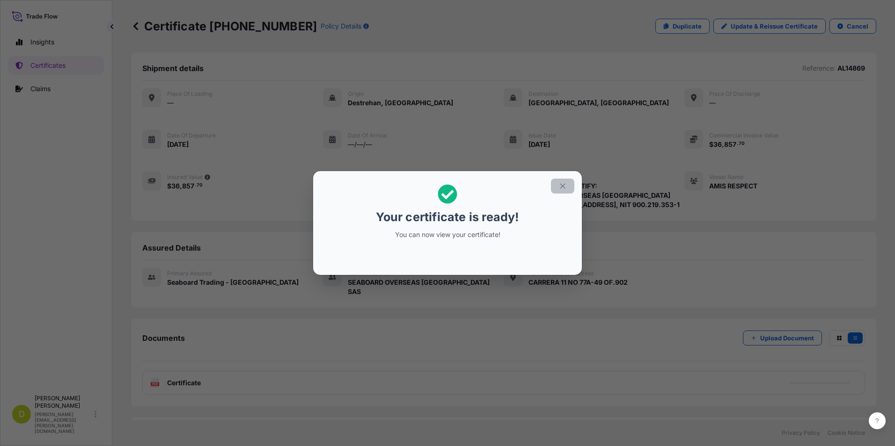
click at [564, 187] on icon "button" at bounding box center [562, 186] width 8 height 8
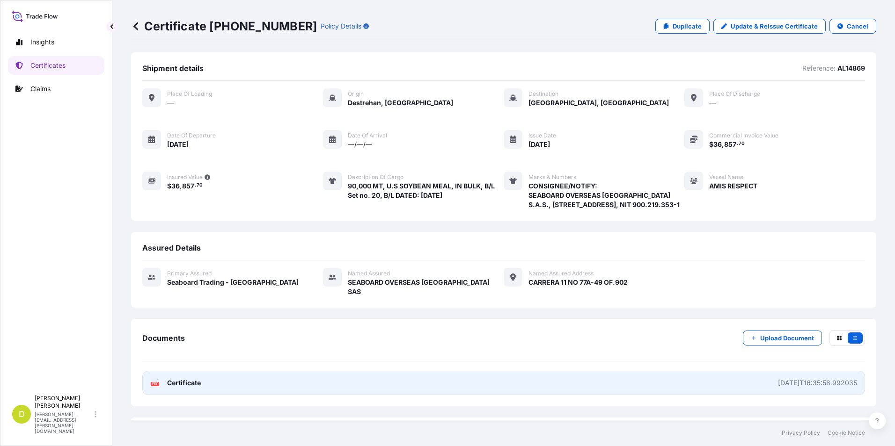
click at [487, 377] on link "PDF Certificate [DATE]T16:35:58.992035" at bounding box center [503, 383] width 722 height 24
